Goal: Transaction & Acquisition: Obtain resource

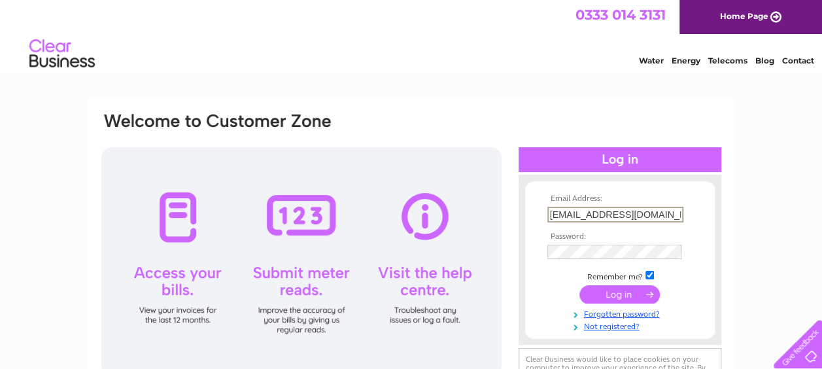
type input "stuart542009@gmail.com"
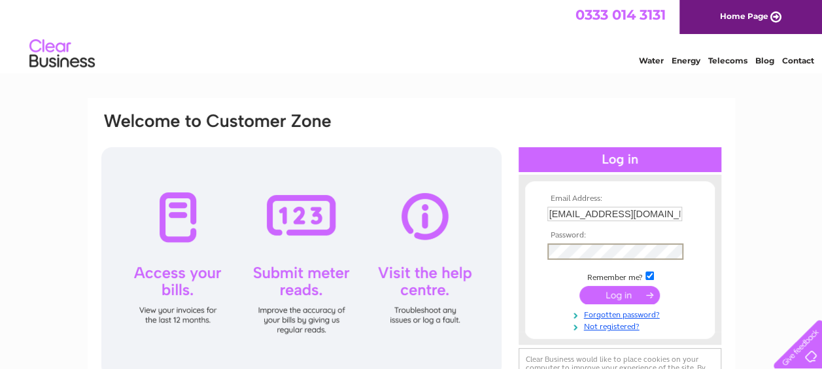
click at [579, 286] on input "submit" at bounding box center [619, 295] width 80 height 18
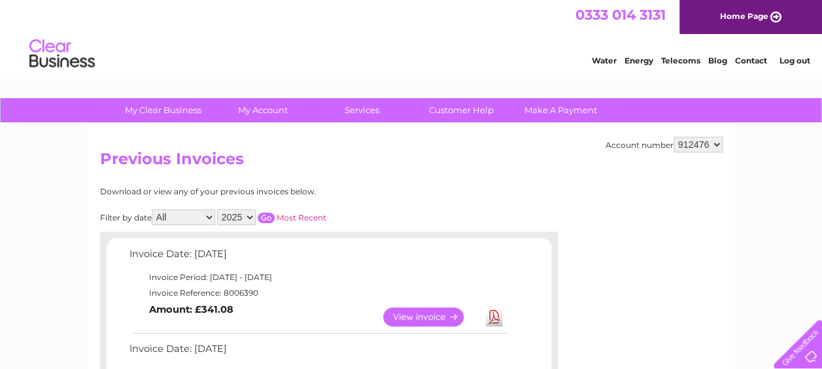
scroll to position [154, 0]
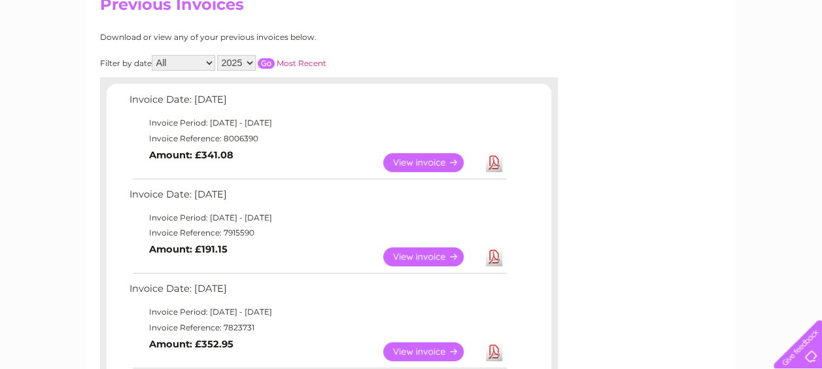
click at [416, 161] on link "View" at bounding box center [431, 162] width 96 height 19
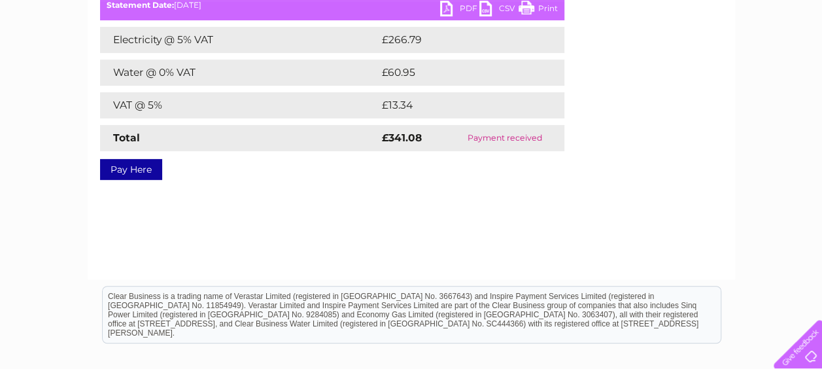
scroll to position [148, 0]
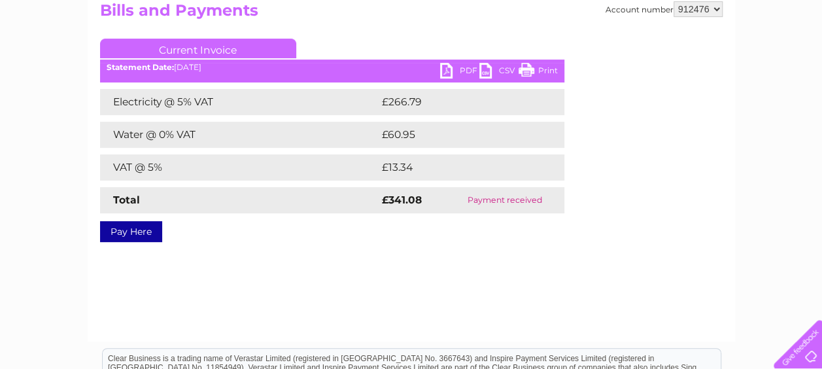
click at [448, 67] on link "PDF" at bounding box center [459, 72] width 39 height 19
